Goal: Task Accomplishment & Management: Use online tool/utility

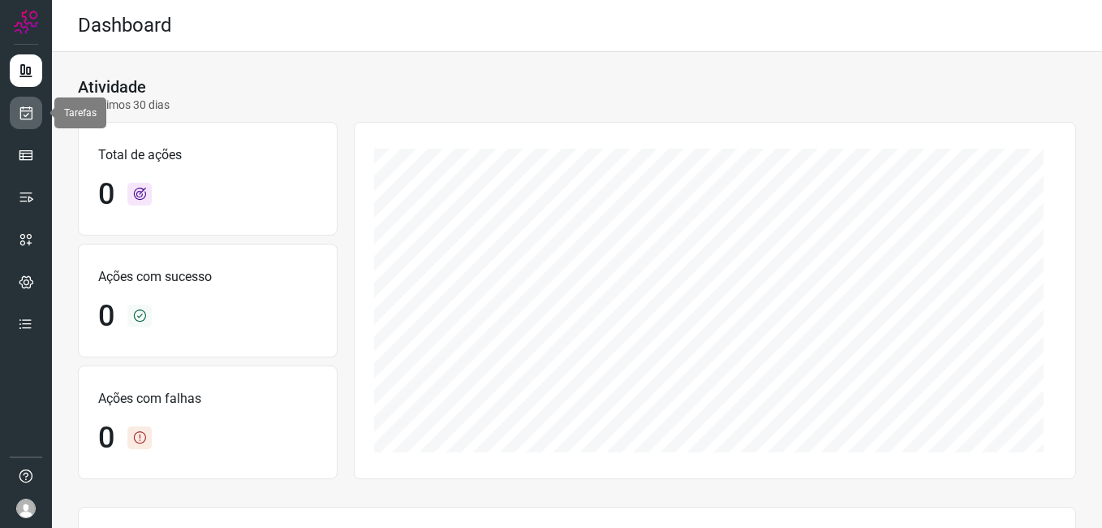
click at [28, 103] on link at bounding box center [26, 113] width 32 height 32
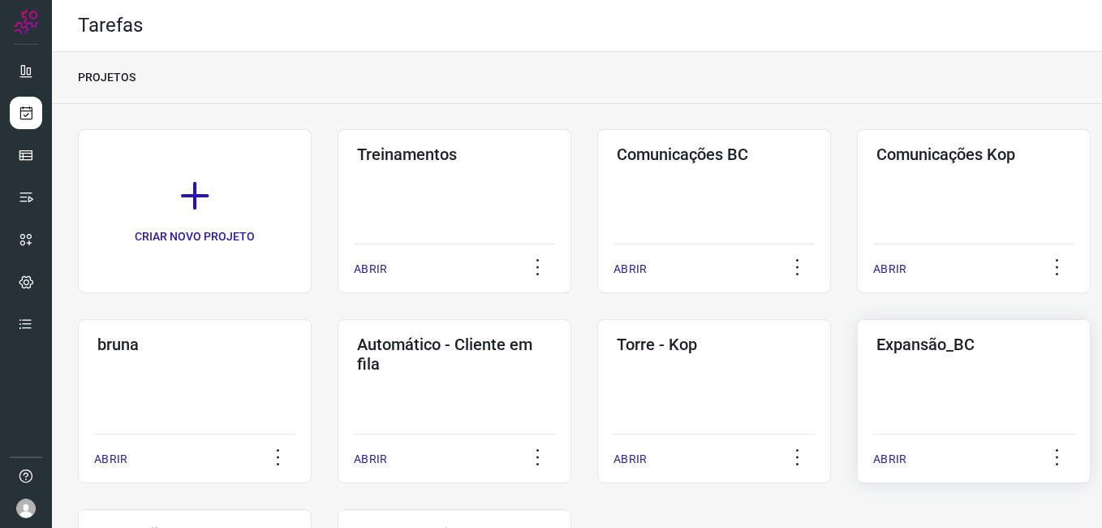
click at [971, 381] on div "Expansão_BC ABRIR" at bounding box center [974, 401] width 234 height 164
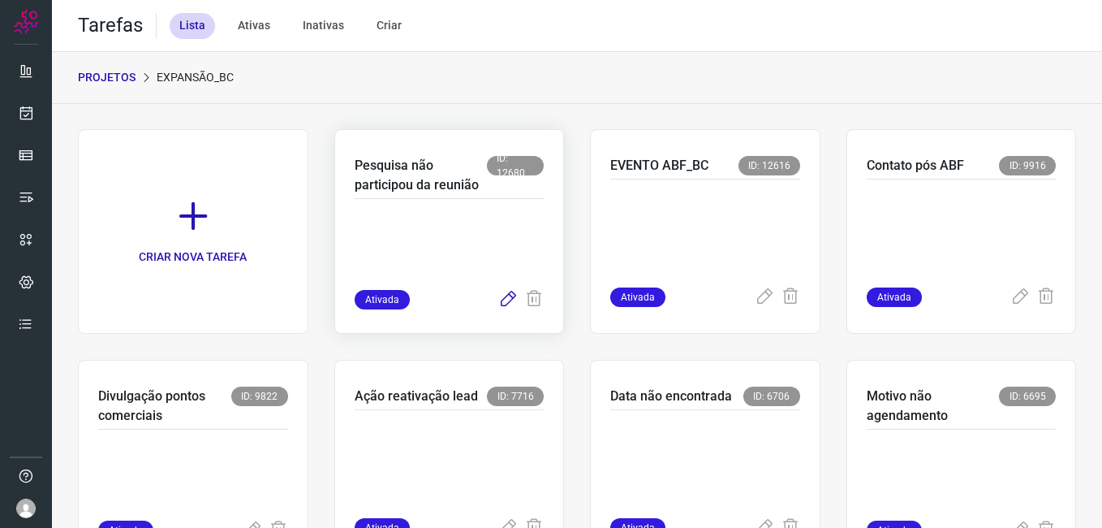
click at [498, 304] on icon at bounding box center [507, 299] width 19 height 19
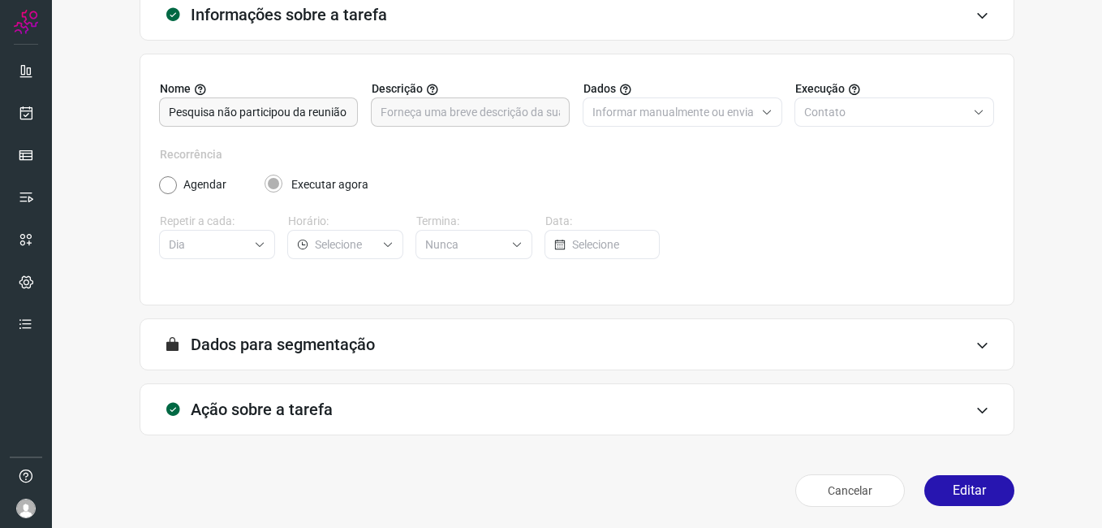
scroll to position [106, 0]
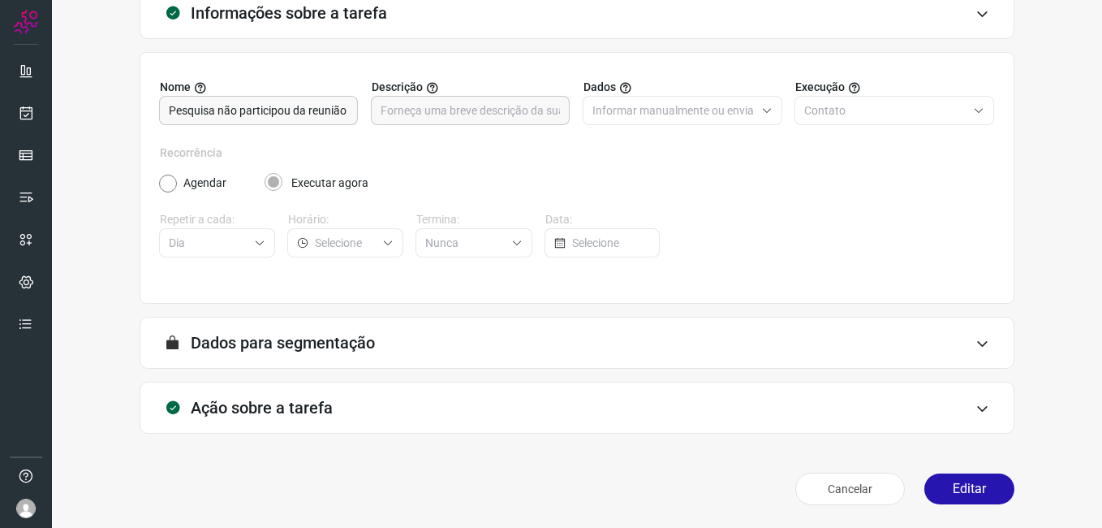
drag, startPoint x: 963, startPoint y: 489, endPoint x: 653, endPoint y: 239, distance: 398.9
click at [964, 489] on button "Editar" at bounding box center [970, 488] width 90 height 31
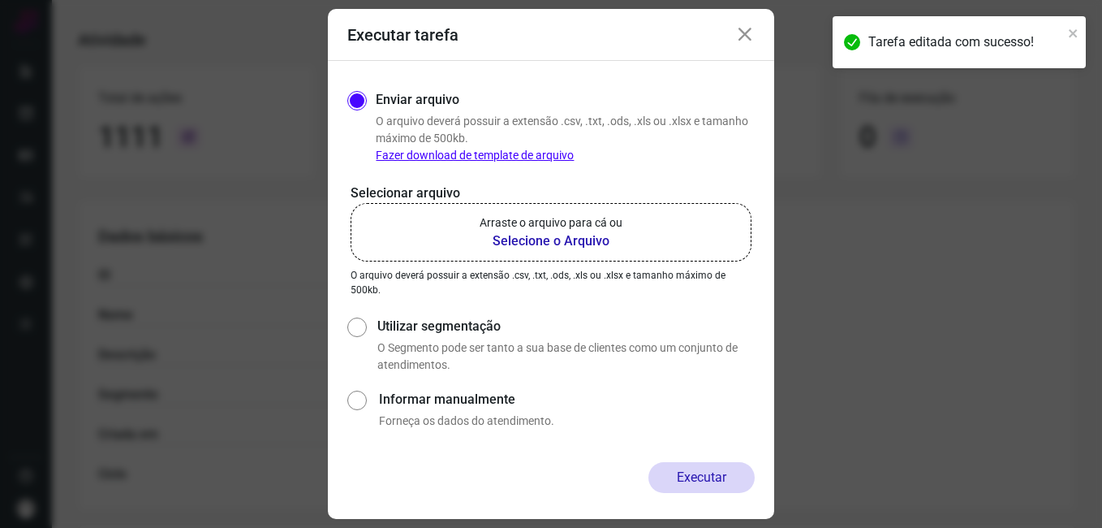
click at [546, 241] on b "Selecione o Arquivo" at bounding box center [551, 240] width 143 height 19
click at [0, 0] on input "Arraste o arquivo para cá ou Selecione o Arquivo" at bounding box center [0, 0] width 0 height 0
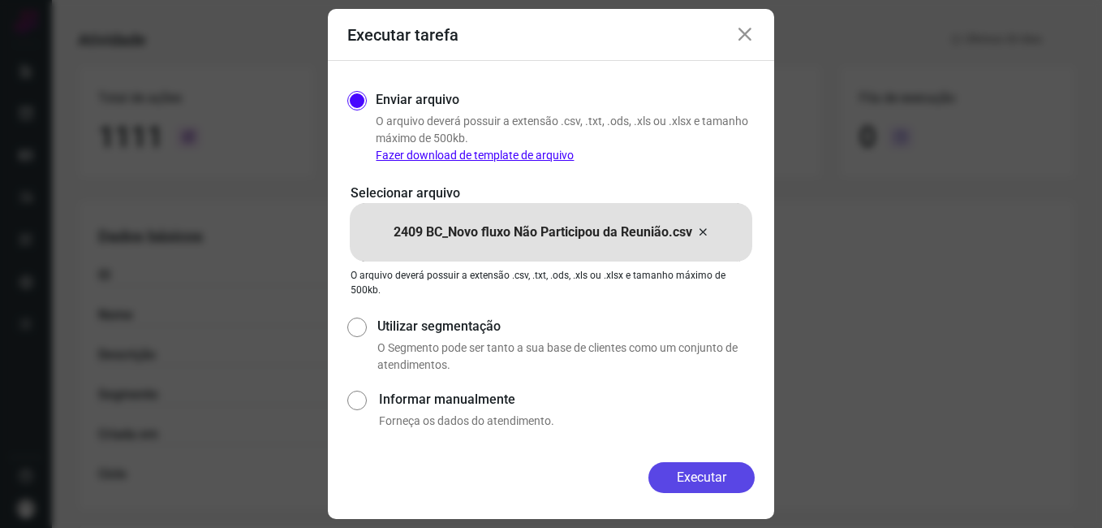
click at [676, 476] on button "Executar" at bounding box center [702, 477] width 106 height 31
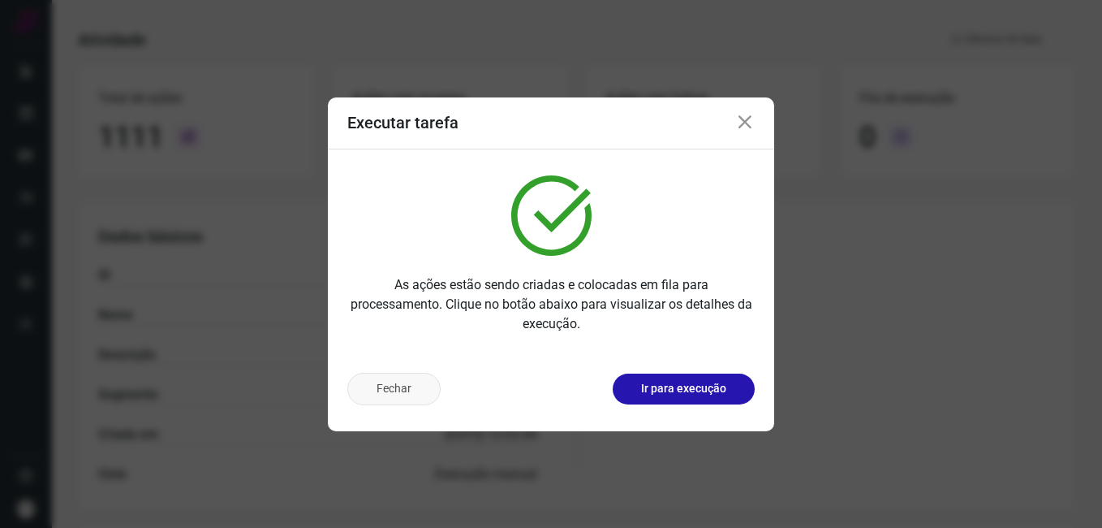
click at [379, 393] on button "Fechar" at bounding box center [393, 389] width 93 height 32
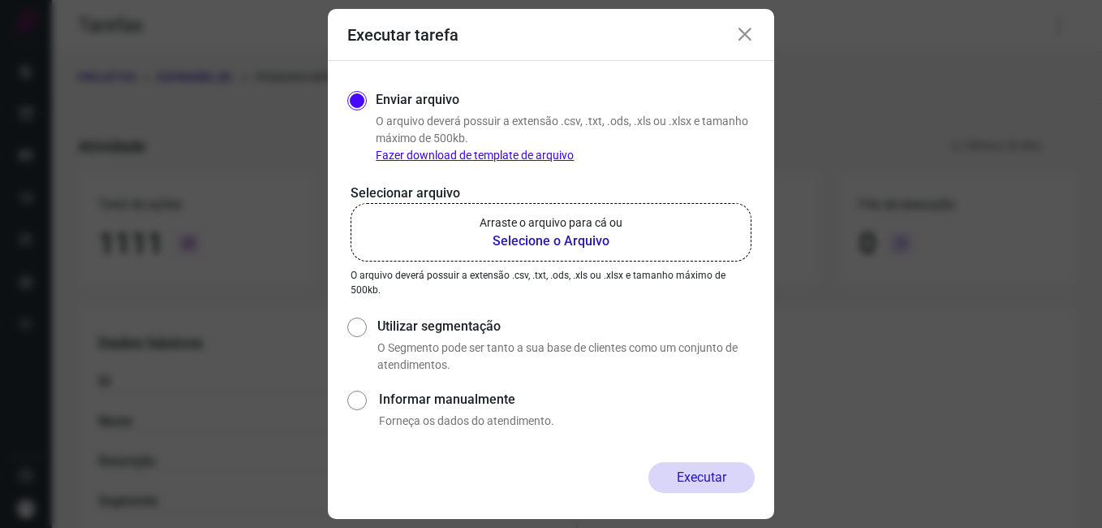
click at [749, 42] on icon at bounding box center [744, 34] width 19 height 19
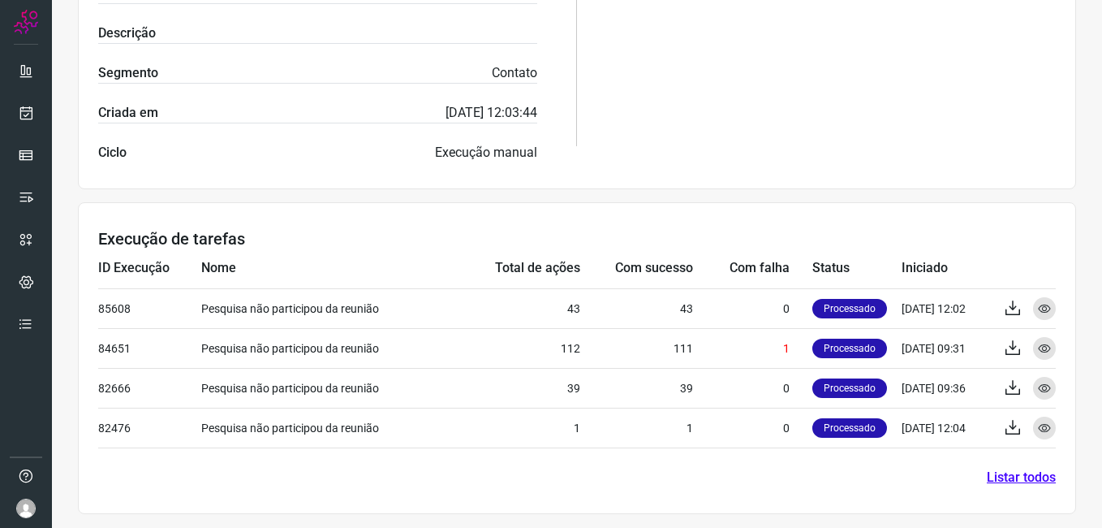
scroll to position [430, 0]
